Goal: Task Accomplishment & Management: Manage account settings

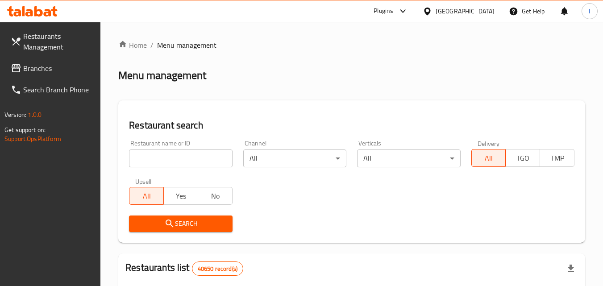
click at [431, 16] on icon at bounding box center [427, 11] width 9 height 9
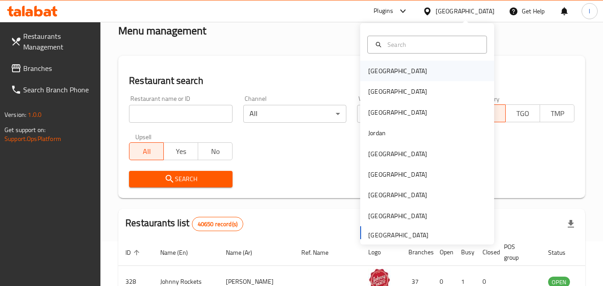
click at [408, 68] on div "Bahrain" at bounding box center [427, 71] width 134 height 21
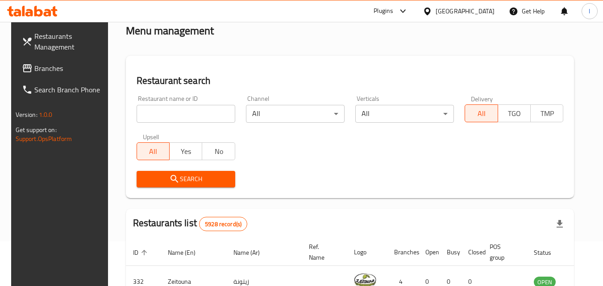
click at [432, 9] on icon at bounding box center [427, 11] width 9 height 9
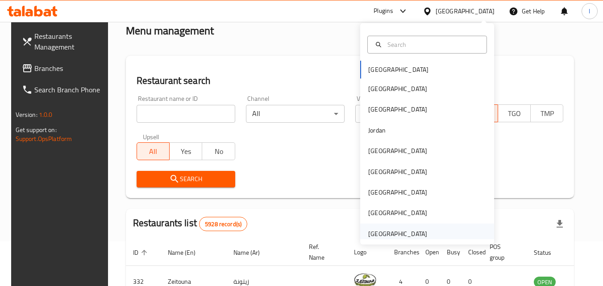
click at [395, 235] on div "[GEOGRAPHIC_DATA]" at bounding box center [397, 234] width 59 height 10
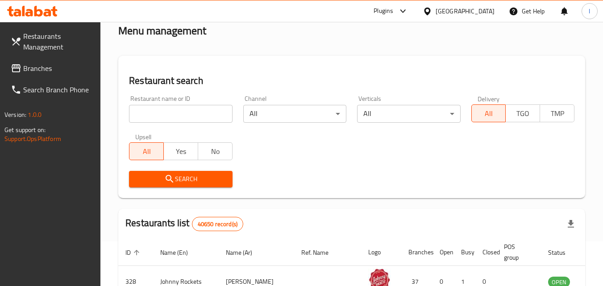
click at [39, 70] on span "Branches" at bounding box center [58, 68] width 71 height 11
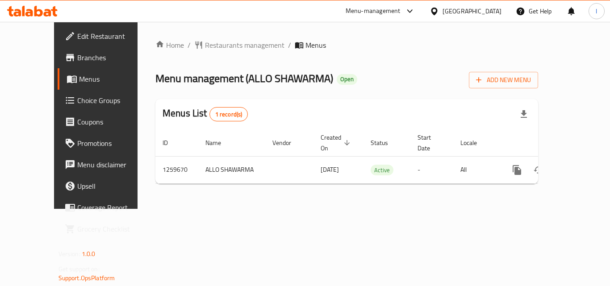
click at [77, 99] on span "Choice Groups" at bounding box center [112, 100] width 71 height 11
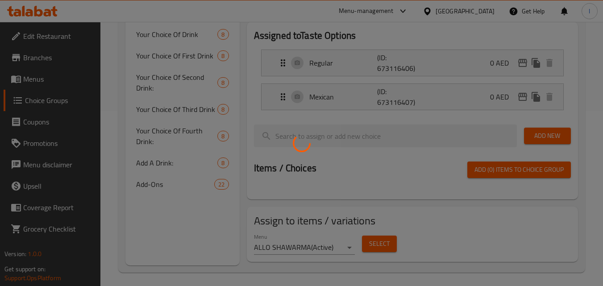
scroll to position [179, 0]
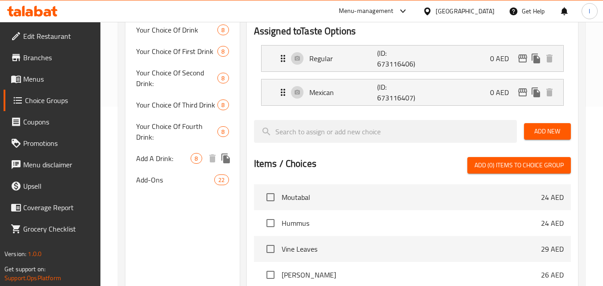
click at [156, 164] on span "Add A Drink:" at bounding box center [163, 158] width 54 height 11
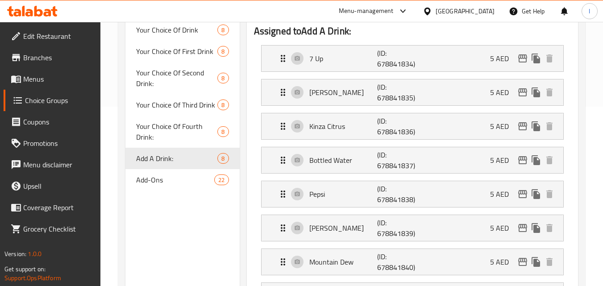
type input "Add A Drink:"
type input "أضف مشروبًا:"
type input "0"
type input "8"
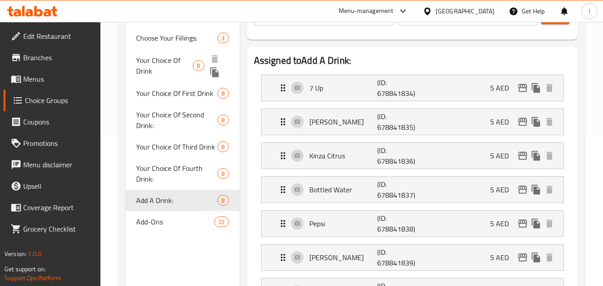
scroll to position [57, 0]
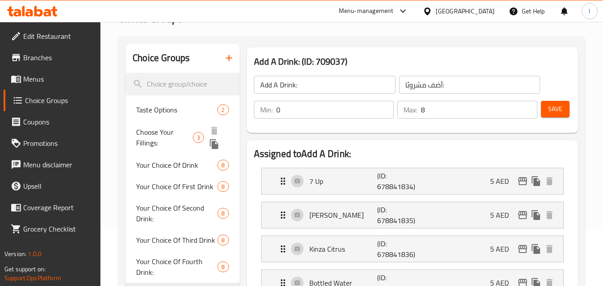
click at [171, 121] on div "Choose Your Fillings: 3" at bounding box center [182, 138] width 114 height 34
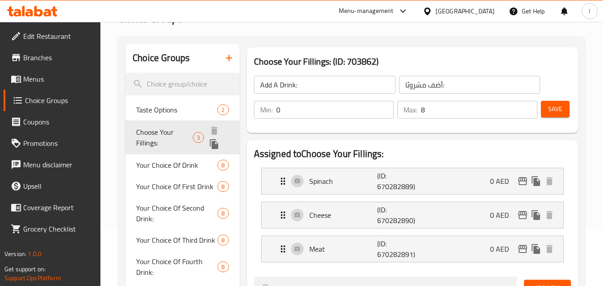
type input "Choose Your Fillings:"
type input "اختر الحشوات الخاصة بك:"
type input "1"
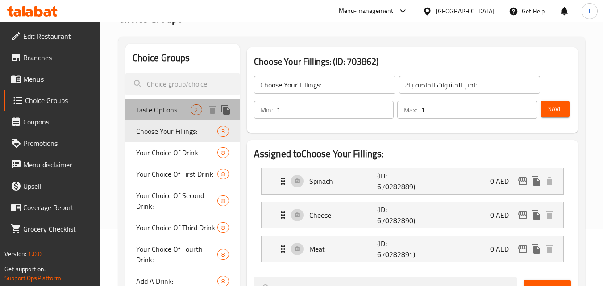
click at [168, 109] on span "Taste Options" at bounding box center [163, 109] width 54 height 11
type input "Taste Options"
type input "خيارات الذوق"
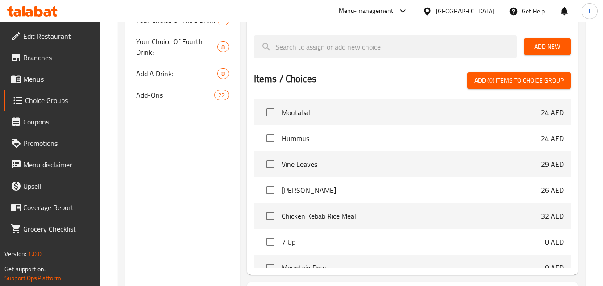
scroll to position [280, 0]
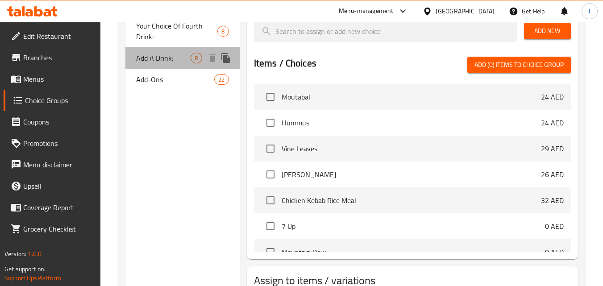
click at [156, 62] on span "Add A Drink:" at bounding box center [163, 58] width 54 height 11
type input "Add A Drink:"
type input "أضف مشروبًا:"
type input "0"
type input "8"
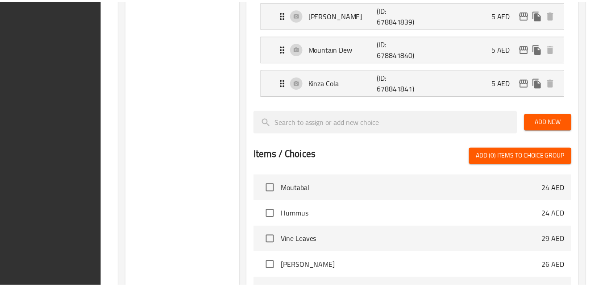
scroll to position [548, 0]
